Goal: Transaction & Acquisition: Subscribe to service/newsletter

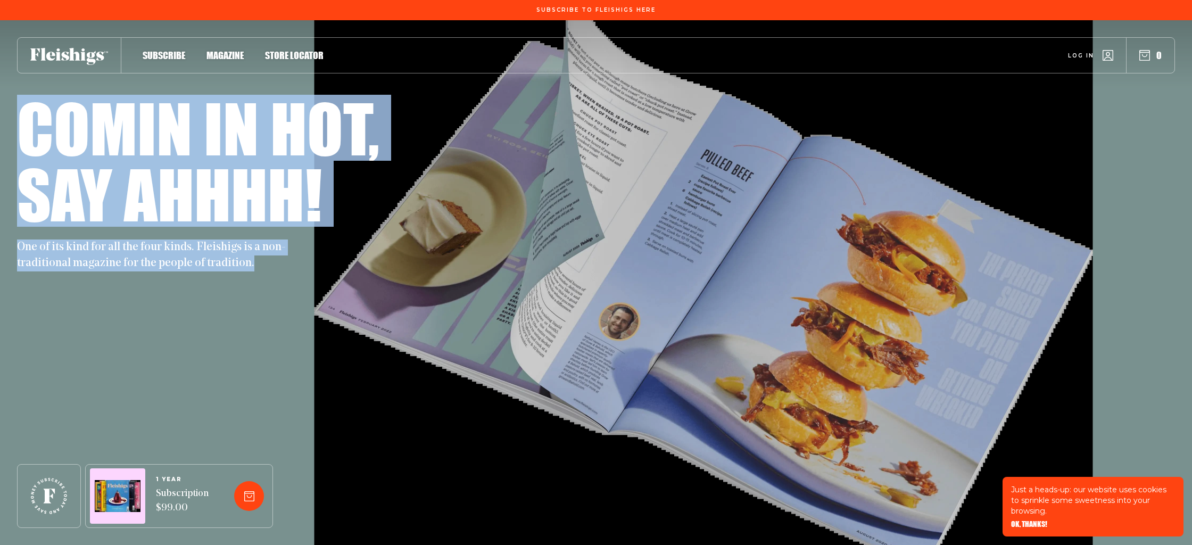
drag, startPoint x: 23, startPoint y: 128, endPoint x: 289, endPoint y: 268, distance: 301.3
click at [289, 268] on div "Comin in hot, Say ahhhh! One of its kind for all the four kinds. Fleishigs is a…" at bounding box center [596, 183] width 1158 height 177
copy div "Comin in hot, Say ahhhh! One of its kind for all the four kinds. Fleishigs is a…"
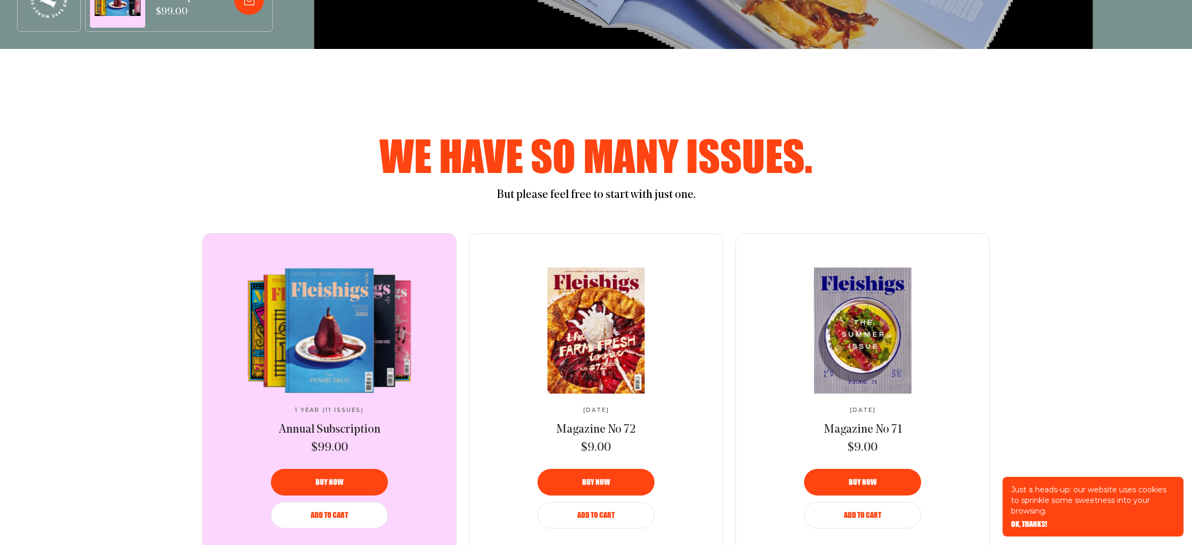
scroll to position [501, 0]
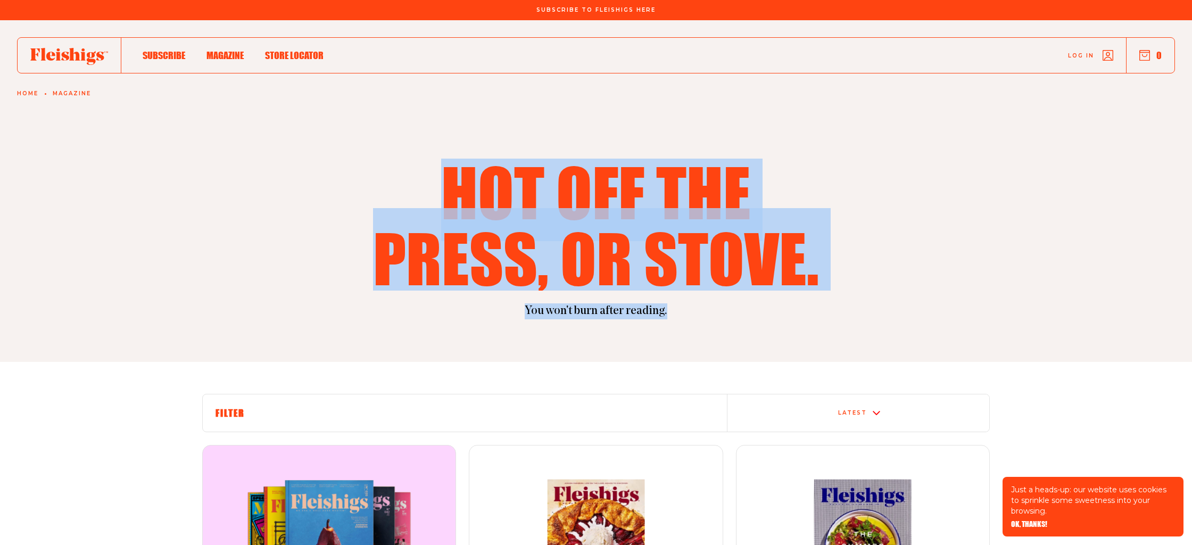
drag, startPoint x: 442, startPoint y: 196, endPoint x: 733, endPoint y: 314, distance: 314.1
click at [733, 314] on div "Hot off the press, or stove. You won't burn after reading." at bounding box center [595, 239] width 851 height 161
copy div "Hot off the press, or stove. You won't burn after reading."
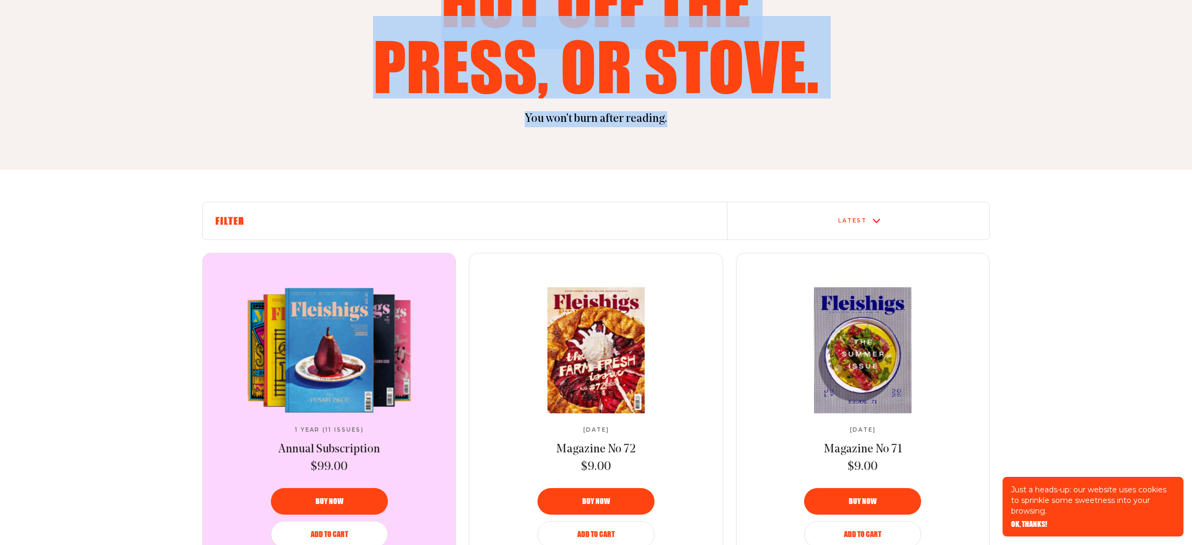
scroll to position [215, 0]
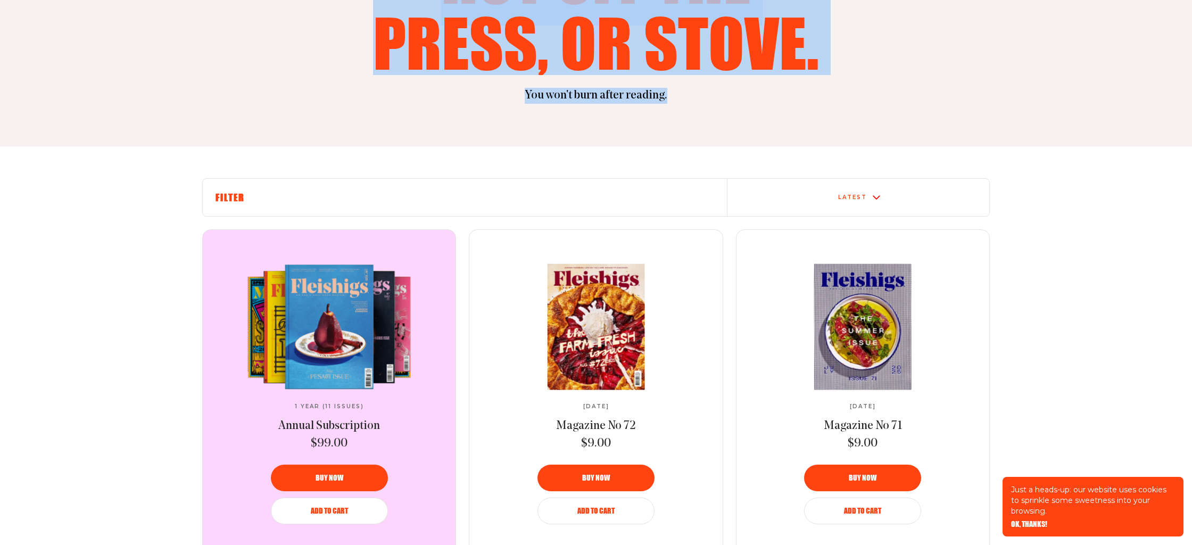
click at [330, 336] on video at bounding box center [329, 327] width 178 height 126
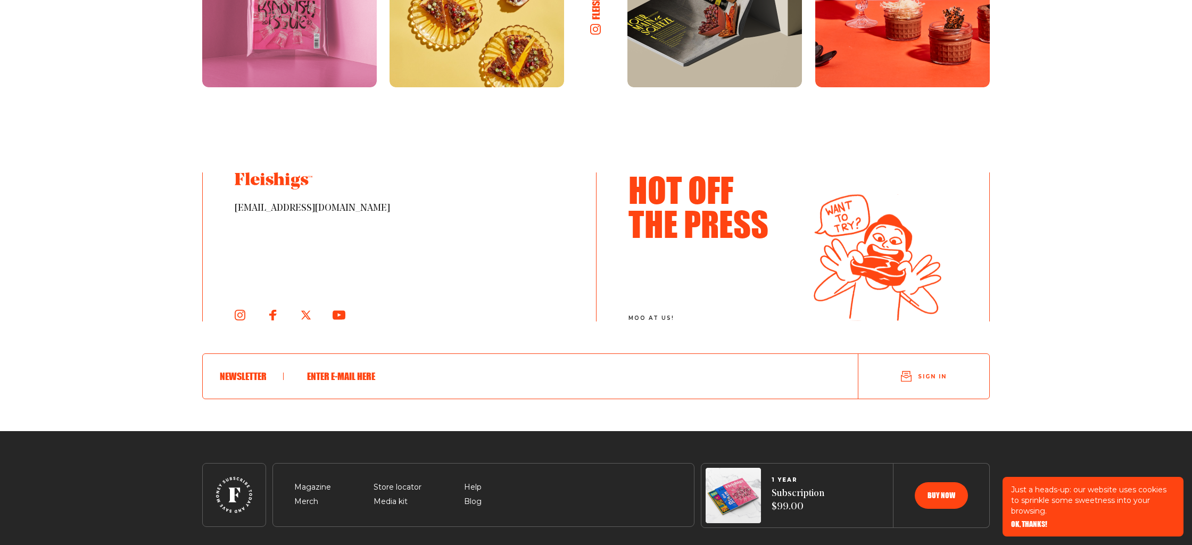
scroll to position [2336, 0]
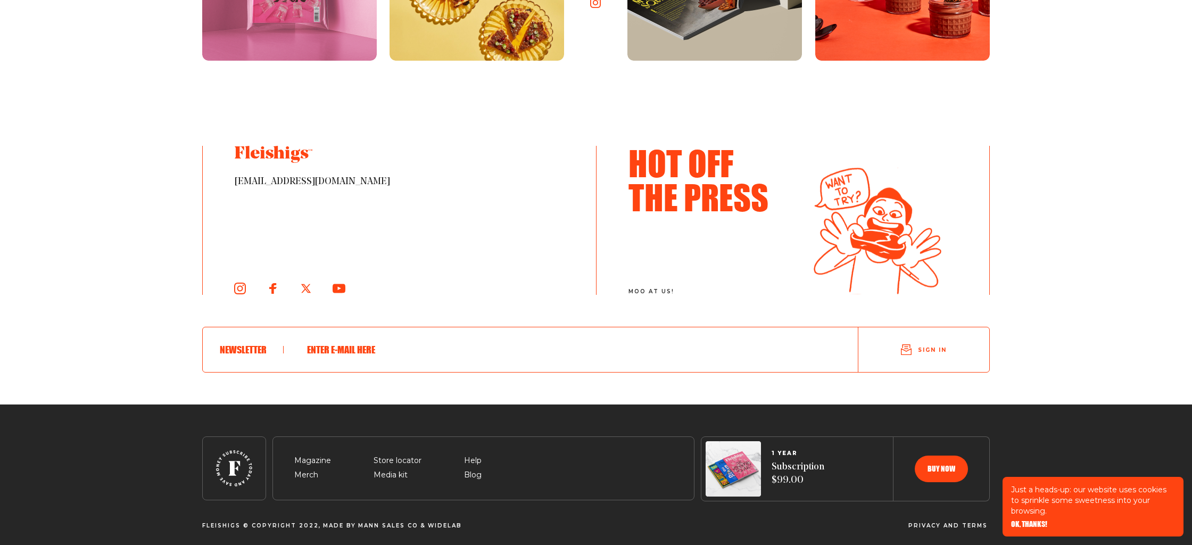
click at [239, 282] on icon at bounding box center [240, 288] width 12 height 12
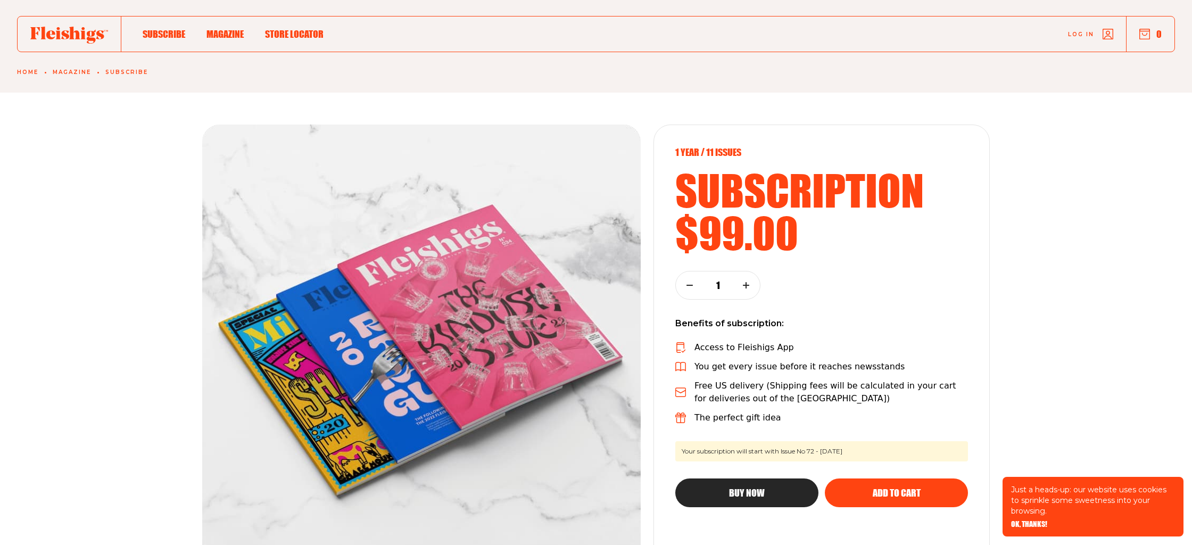
scroll to position [0, 0]
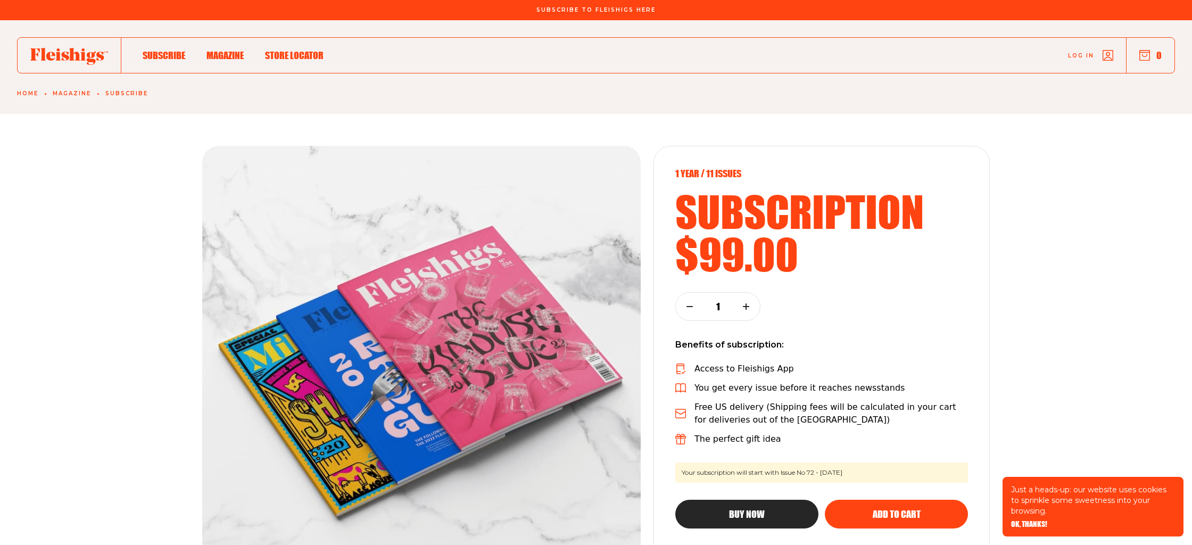
click at [65, 51] on icon at bounding box center [69, 56] width 78 height 17
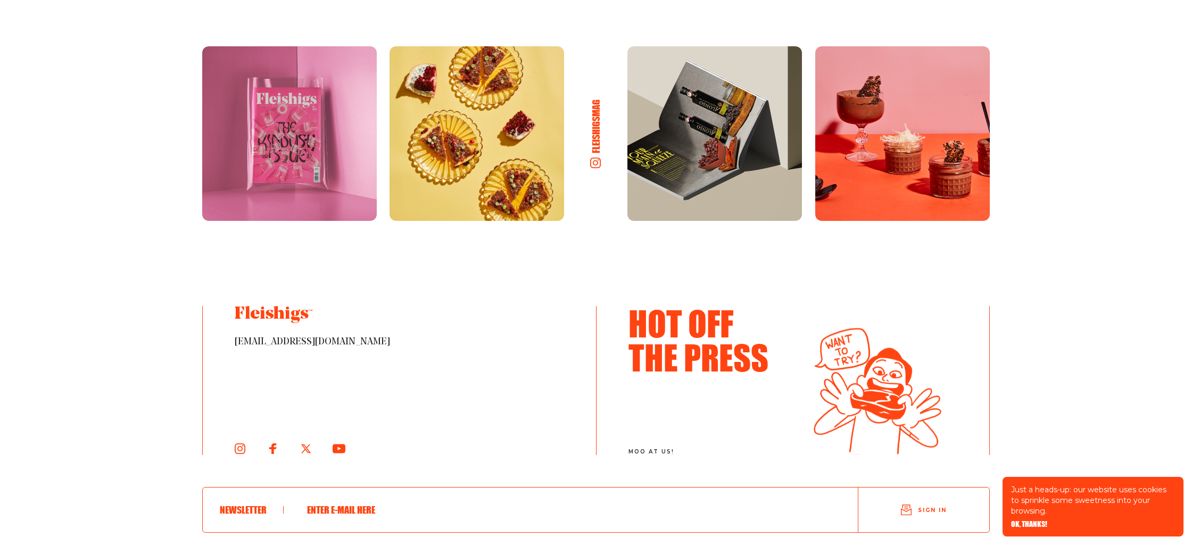
scroll to position [5698, 0]
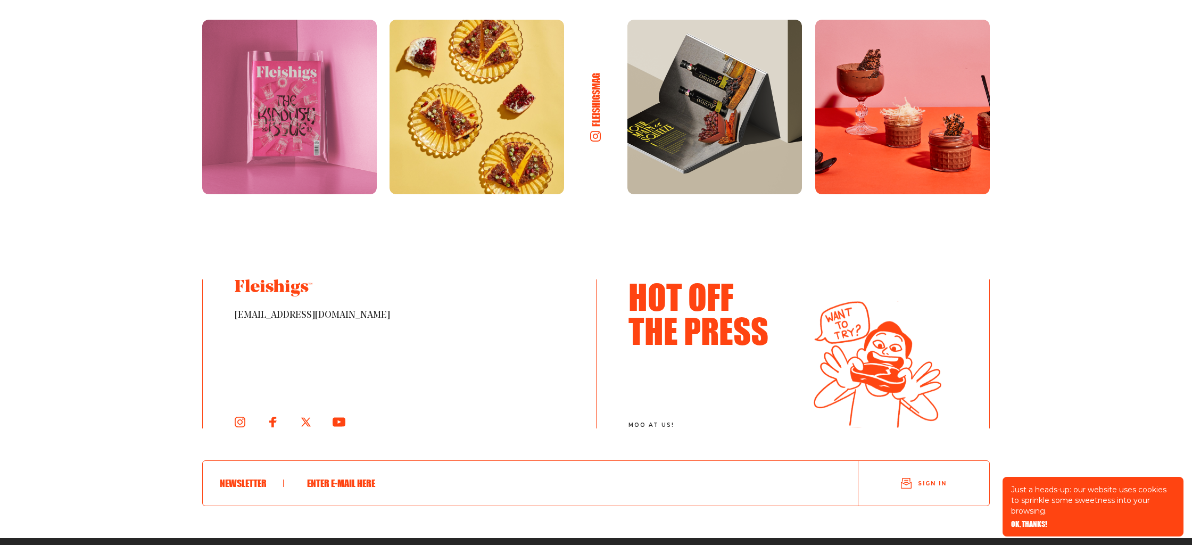
scroll to position [5698, 0]
